Goal: Information Seeking & Learning: Learn about a topic

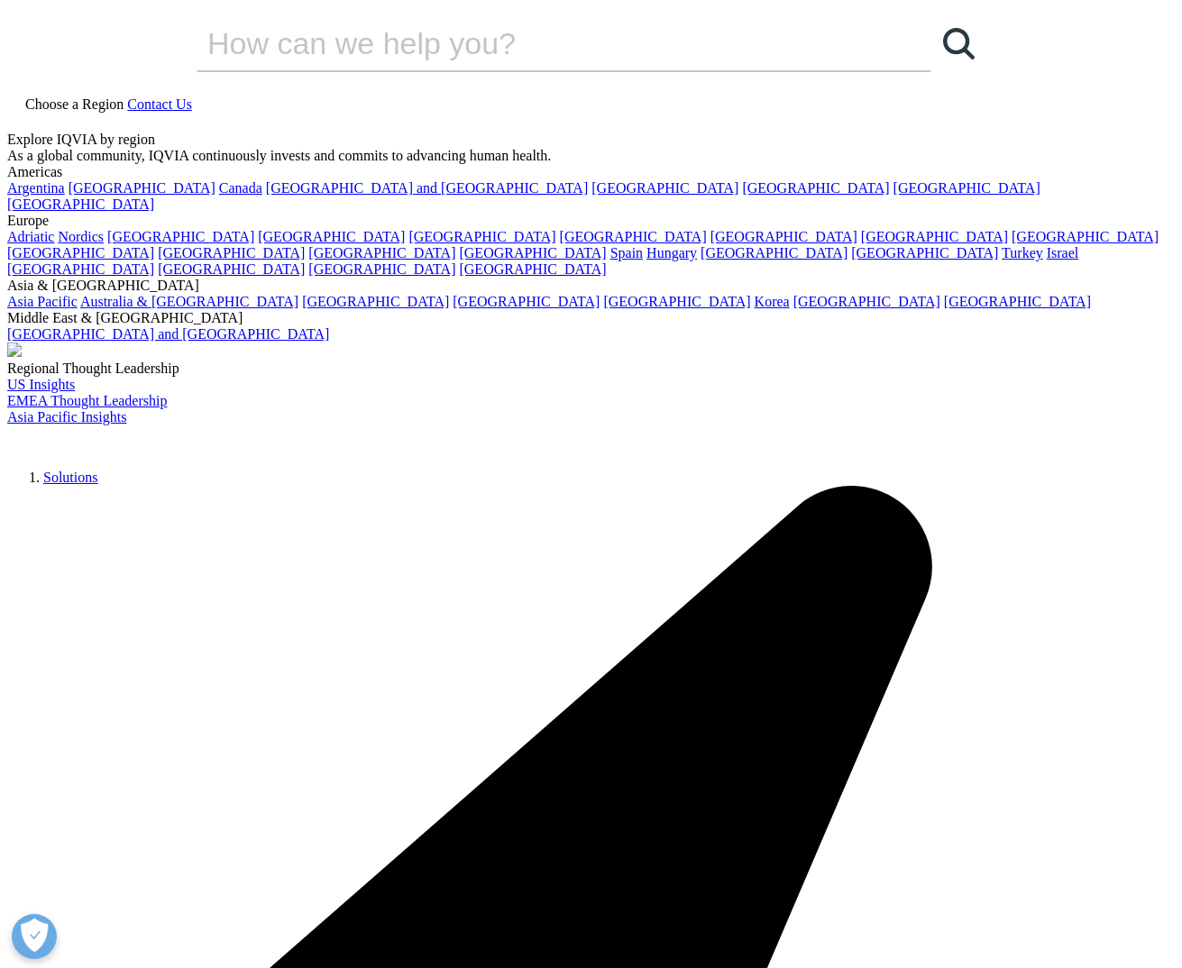
scroll to position [996, 1064]
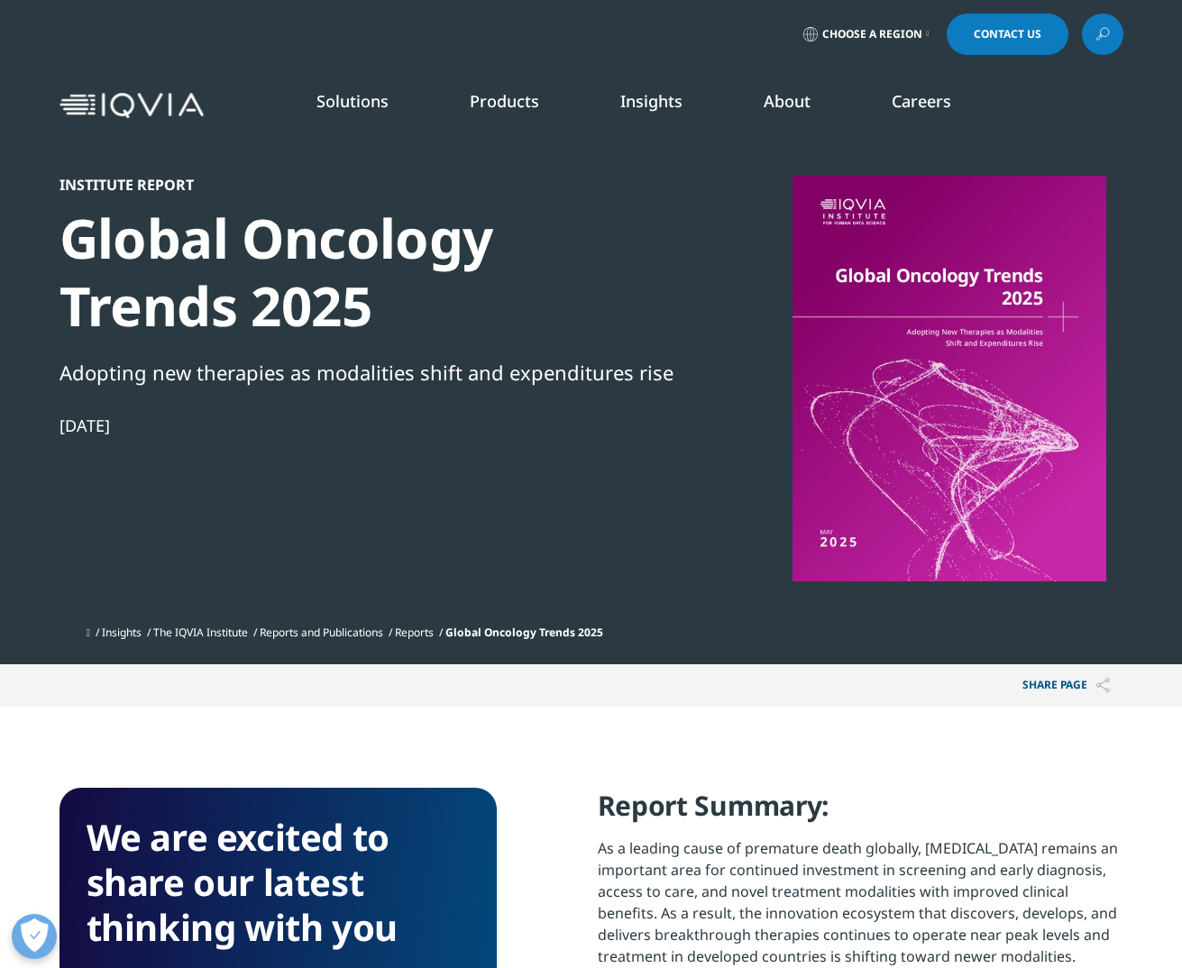
scroll to position [996, 1064]
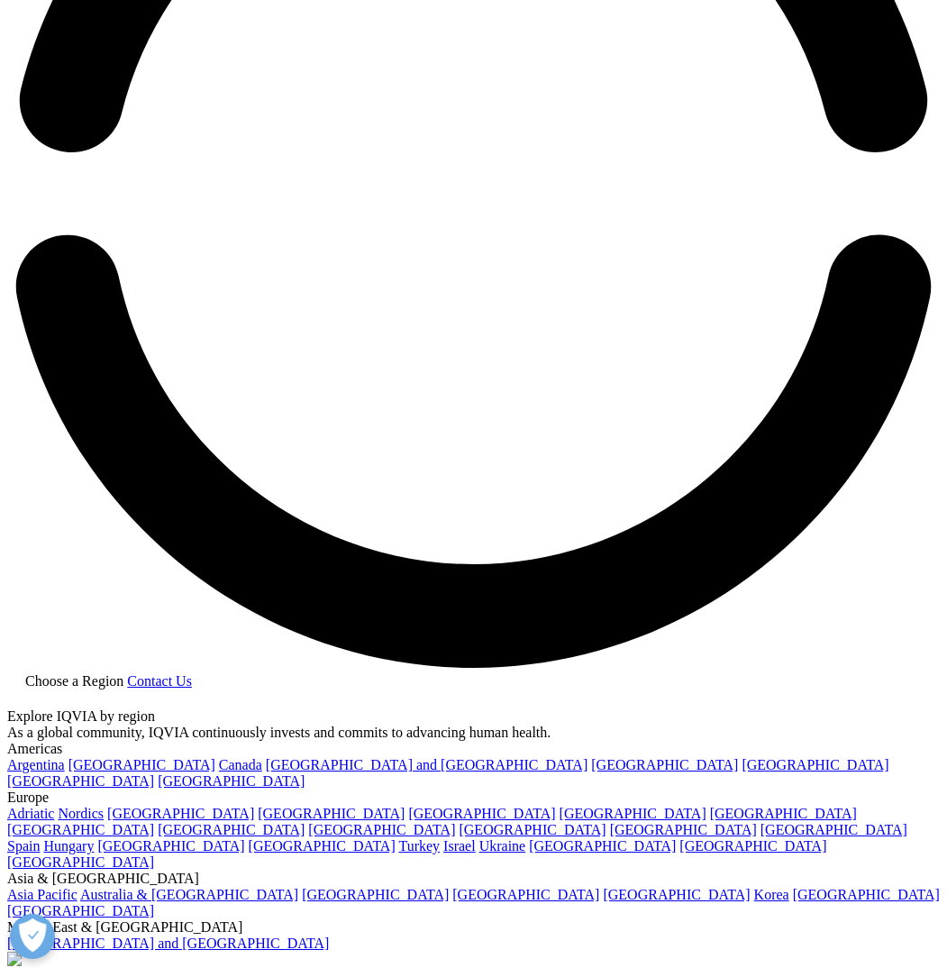
scroll to position [996, 397]
